Goal: Transaction & Acquisition: Purchase product/service

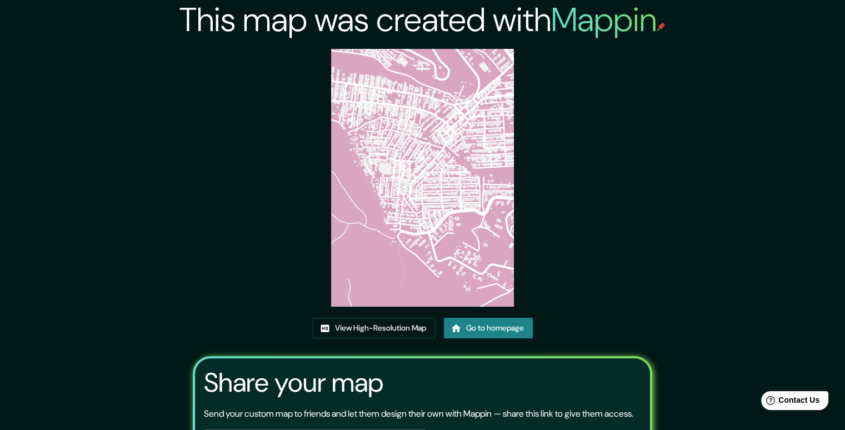
click at [478, 325] on link "Go to homepage" at bounding box center [488, 328] width 89 height 21
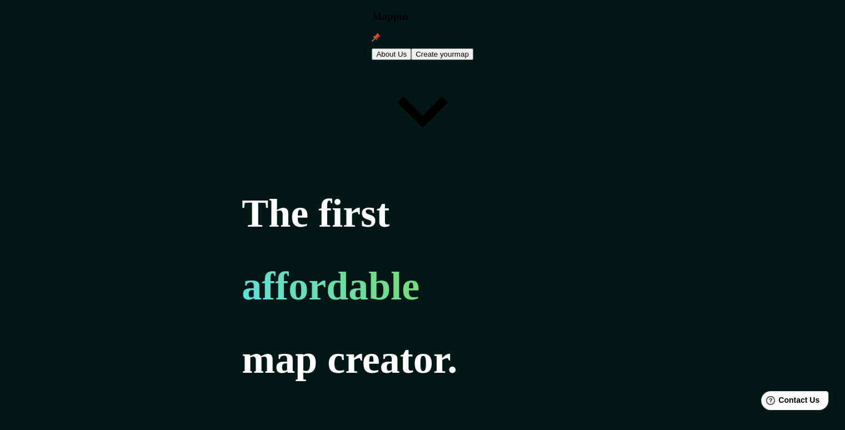
type input "BOGOTA"
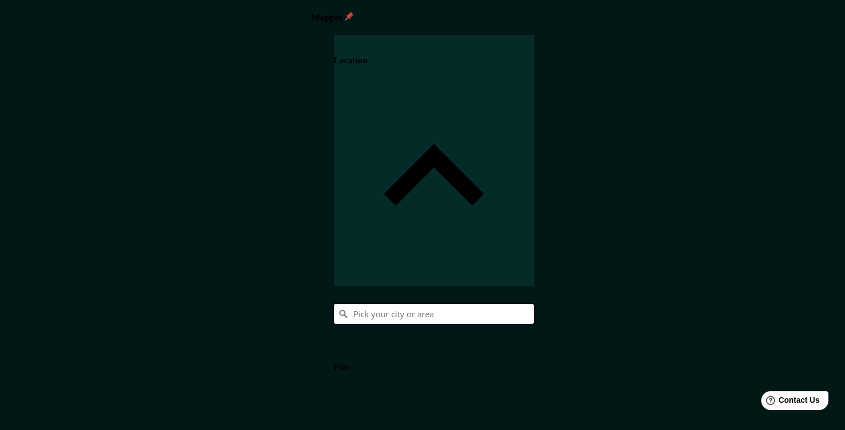
click at [534, 304] on input "Pick your city or area" at bounding box center [434, 314] width 200 height 20
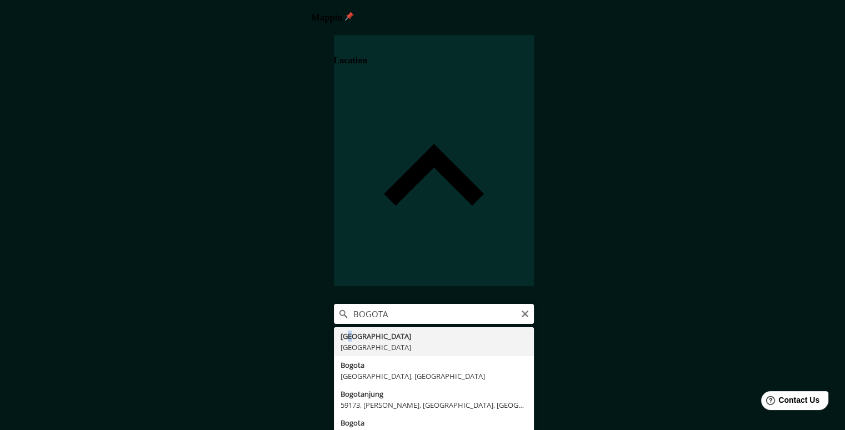
type input "[GEOGRAPHIC_DATA], [GEOGRAPHIC_DATA]"
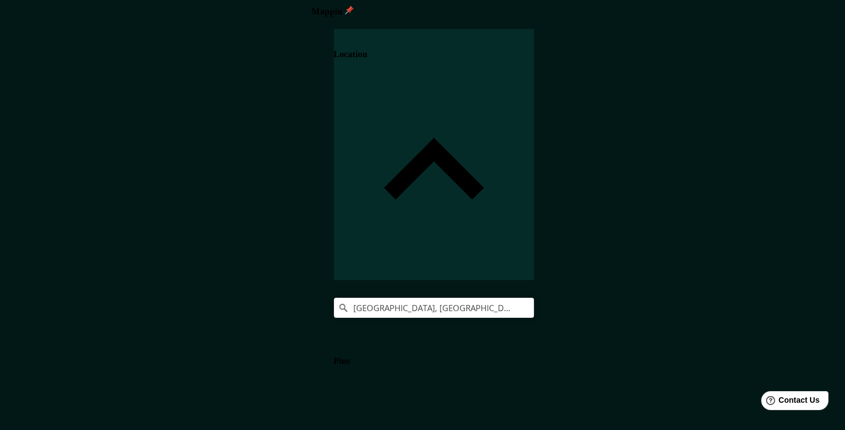
scroll to position [9, 0]
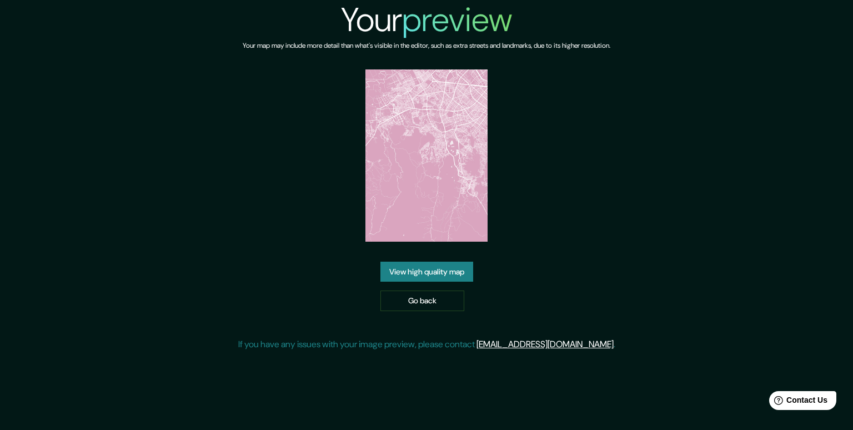
click at [446, 262] on link "View high quality map" at bounding box center [426, 272] width 93 height 21
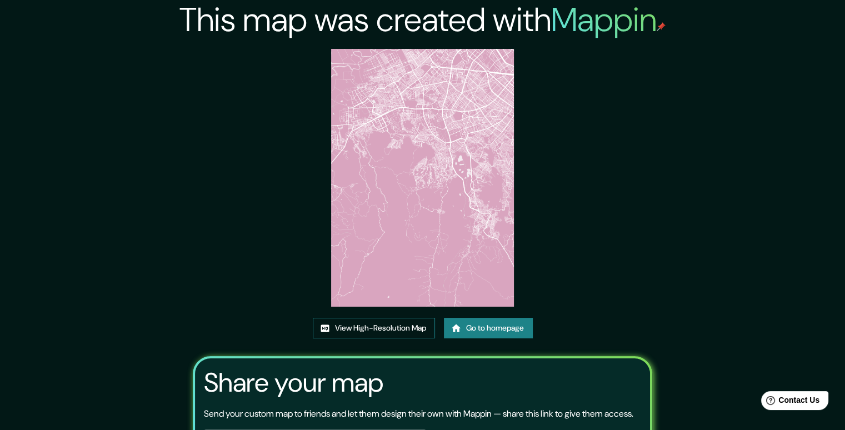
click at [363, 327] on link "View High-Resolution Map" at bounding box center [374, 328] width 122 height 21
